Goal: Check status: Check status

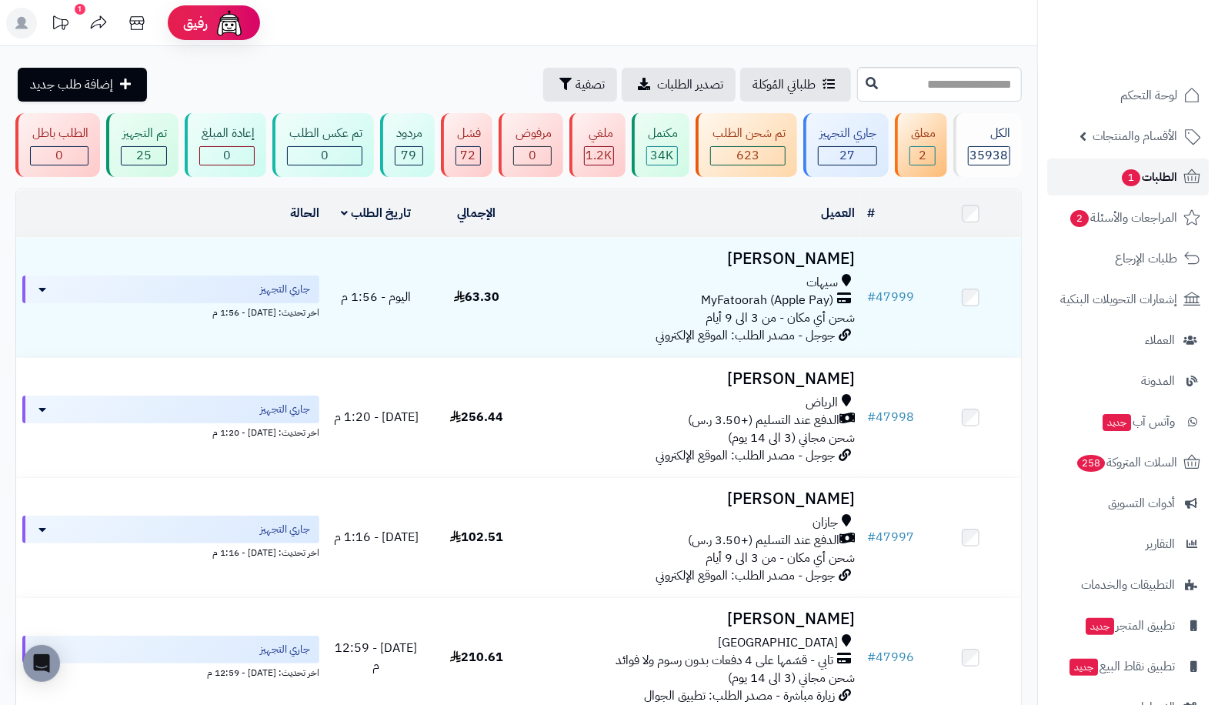
click at [1121, 178] on span "1" at bounding box center [1130, 178] width 19 height 18
click at [965, 93] on input "text" at bounding box center [939, 84] width 165 height 35
type input "*****"
drag, startPoint x: 771, startPoint y: 75, endPoint x: 775, endPoint y: 82, distance: 7.9
click at [865, 82] on icon at bounding box center [871, 82] width 12 height 12
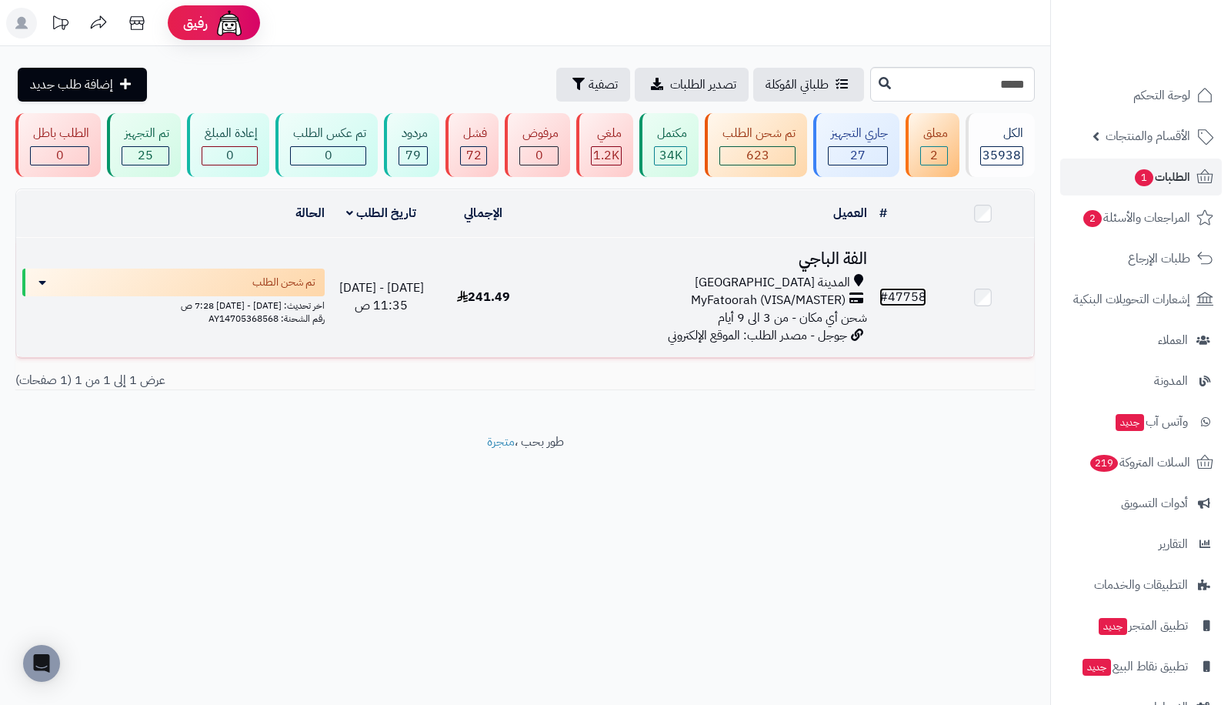
click at [904, 289] on link "# 47758" at bounding box center [902, 297] width 47 height 18
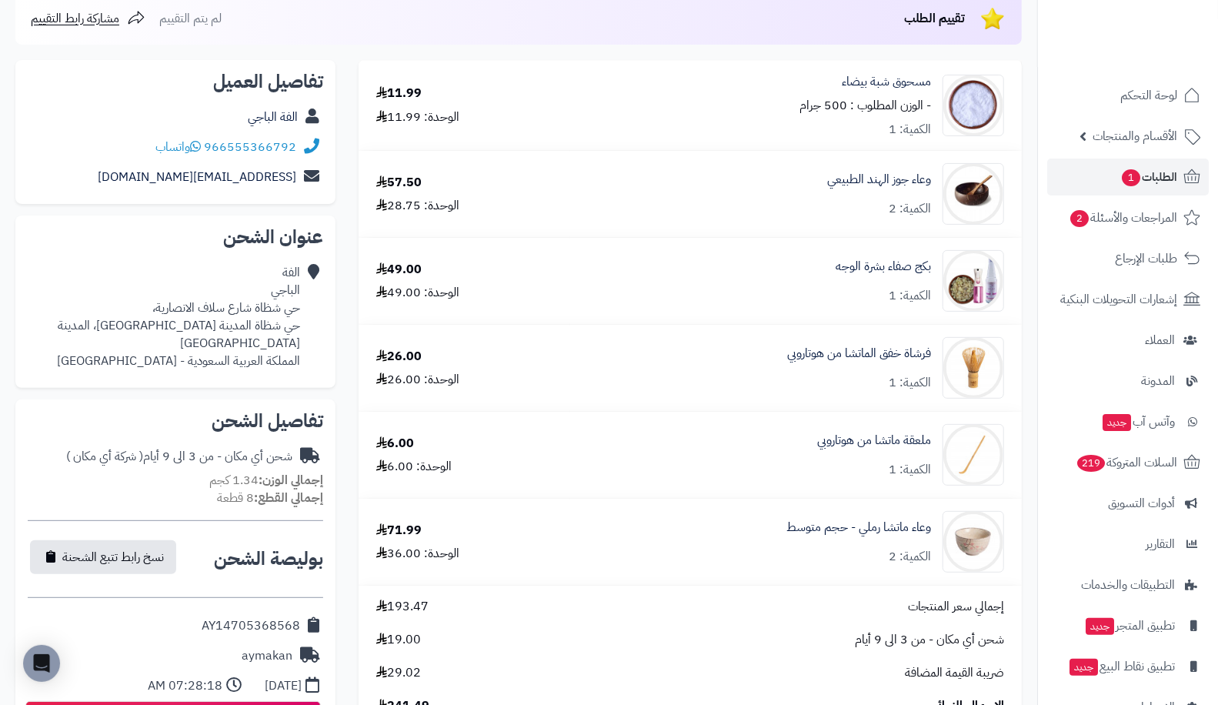
scroll to position [176, 0]
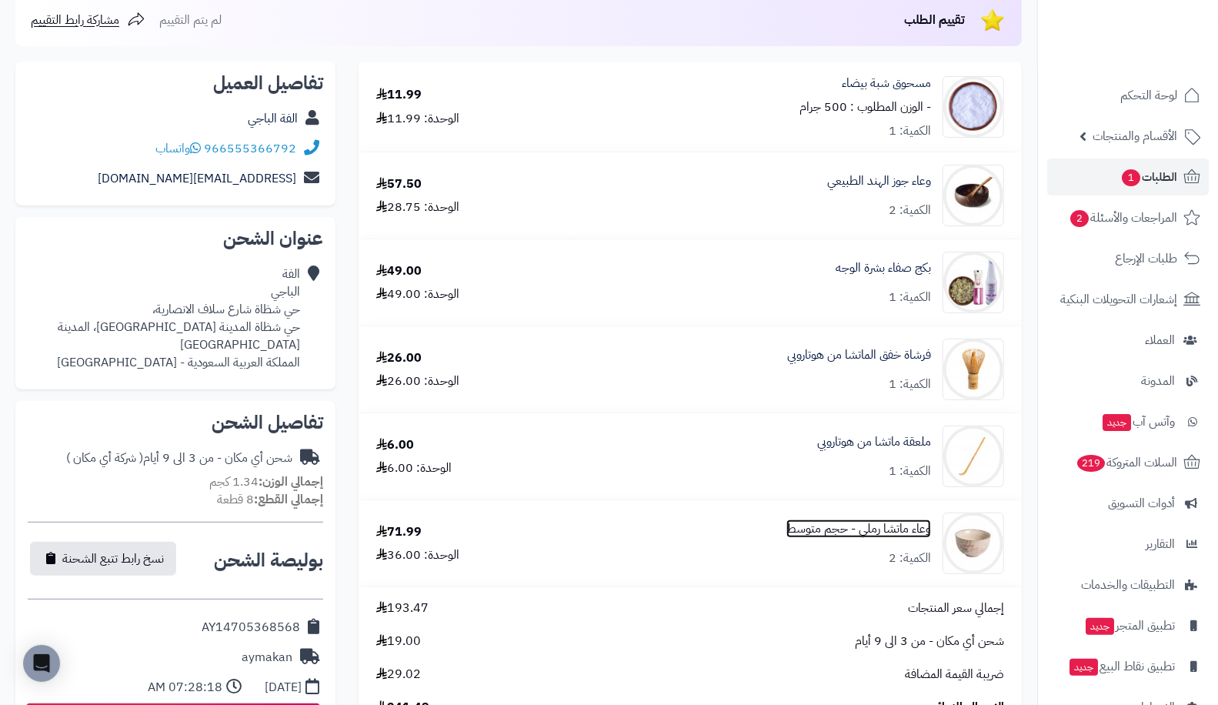
click at [789, 527] on link "وعاء ماتشا رملي - حجم متوسط" at bounding box center [858, 529] width 145 height 18
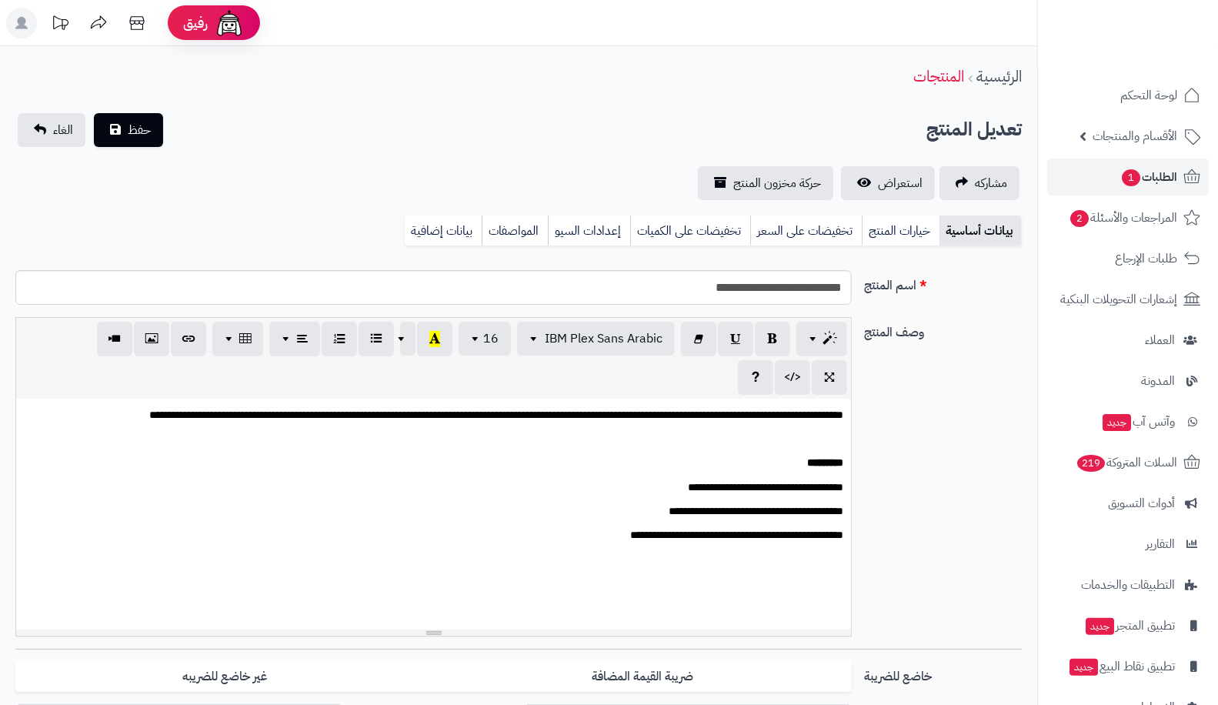
scroll to position [355, 0]
drag, startPoint x: 690, startPoint y: 292, endPoint x: 840, endPoint y: 278, distance: 150.7
click at [840, 278] on input "**********" at bounding box center [433, 287] width 836 height 35
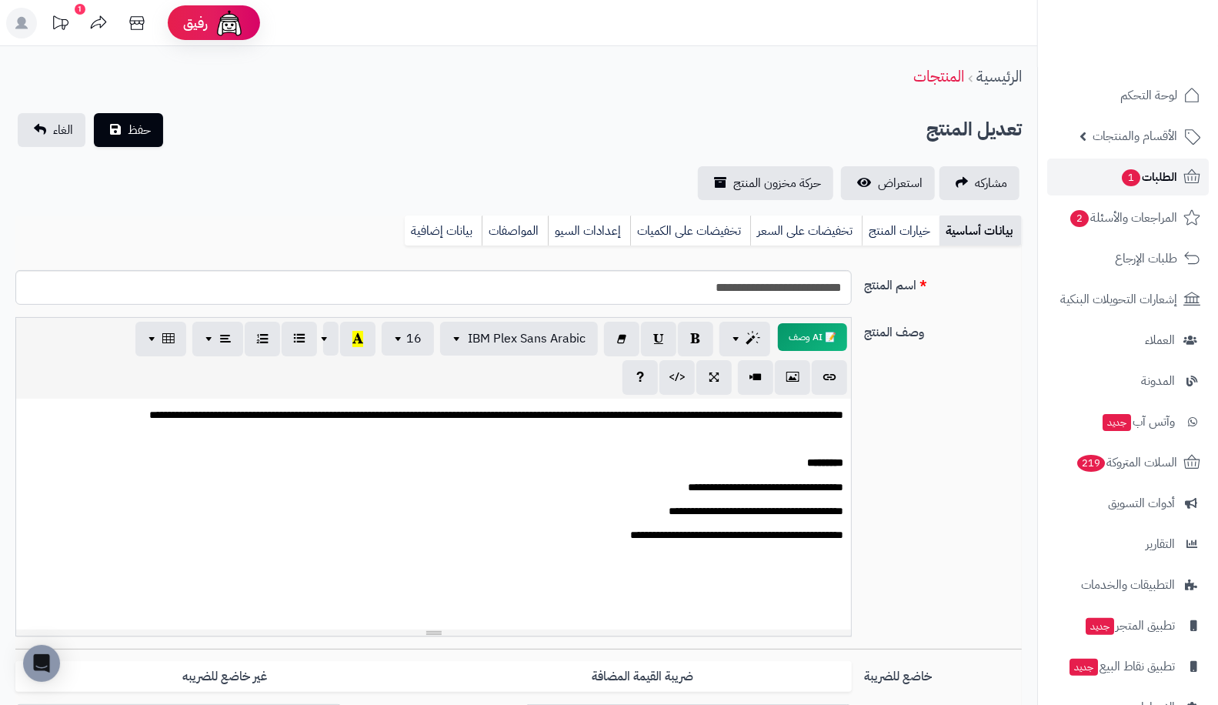
click at [1123, 179] on span "1" at bounding box center [1130, 177] width 18 height 17
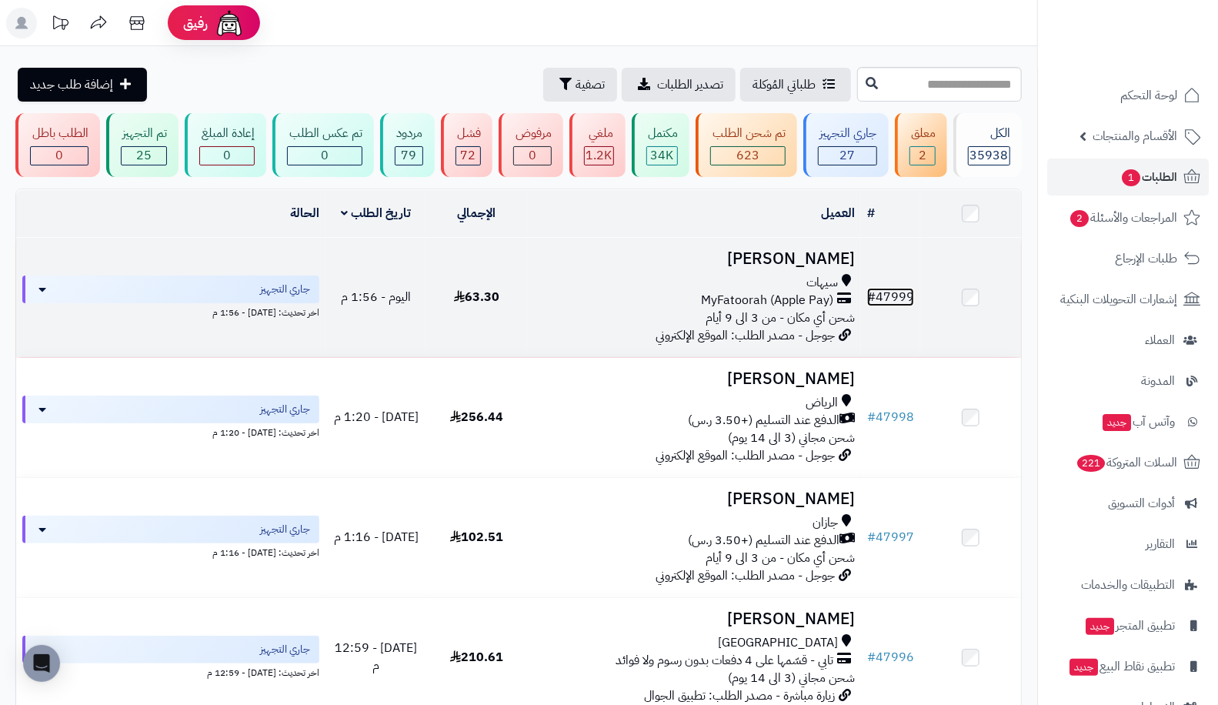
click at [896, 297] on link "# 47999" at bounding box center [890, 297] width 47 height 18
